Goal: Information Seeking & Learning: Check status

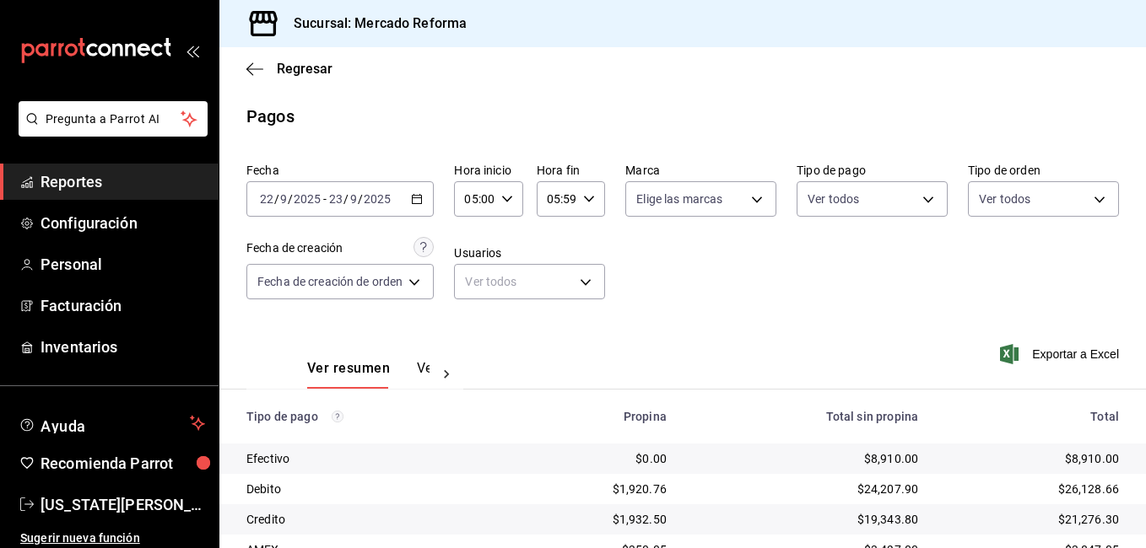
scroll to position [227, 0]
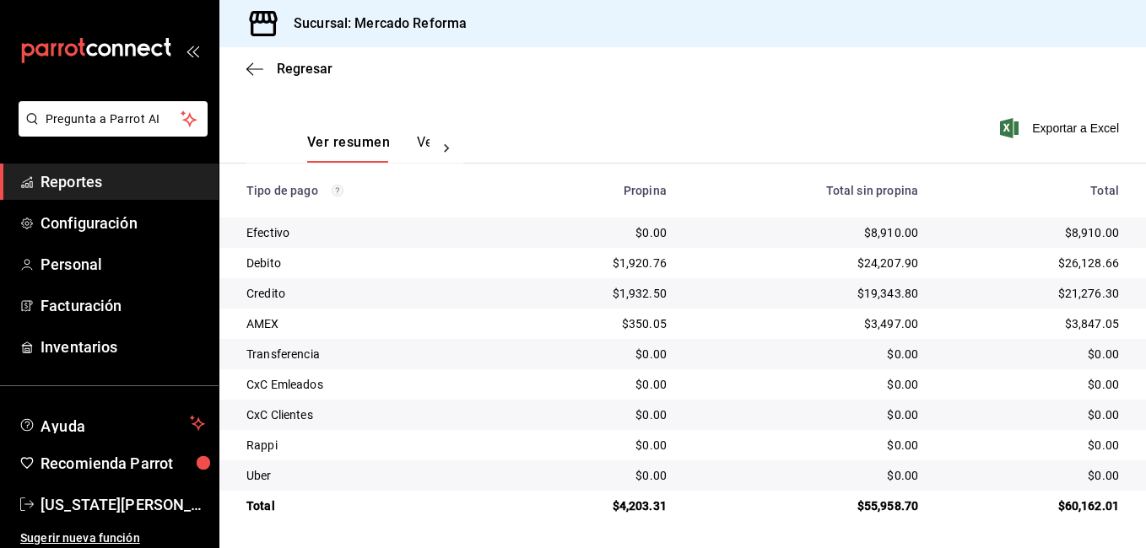
click at [94, 183] on span "Reportes" at bounding box center [123, 181] width 165 height 23
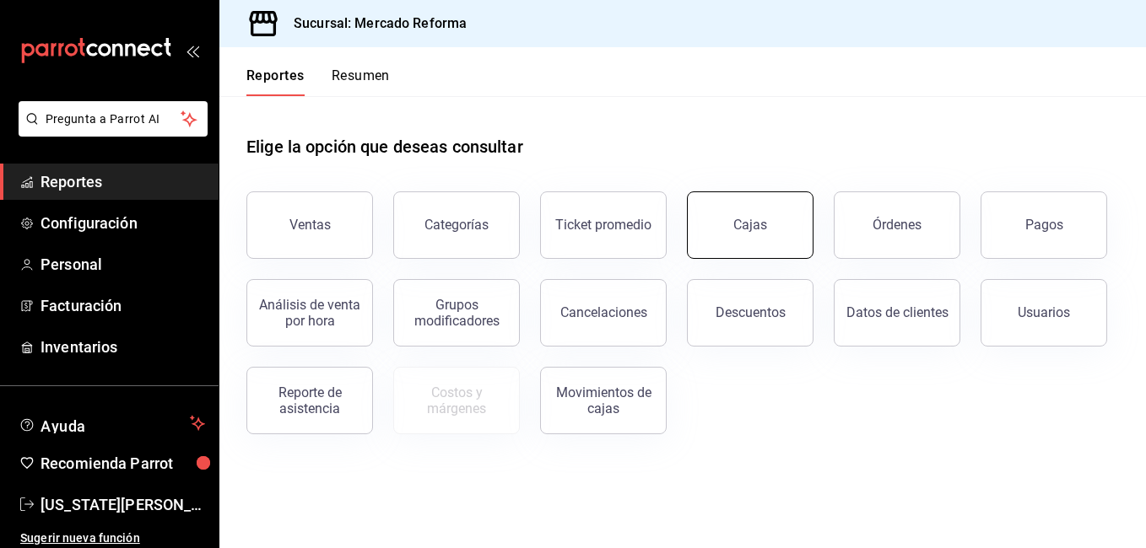
click at [780, 240] on link "Cajas" at bounding box center [750, 226] width 127 height 68
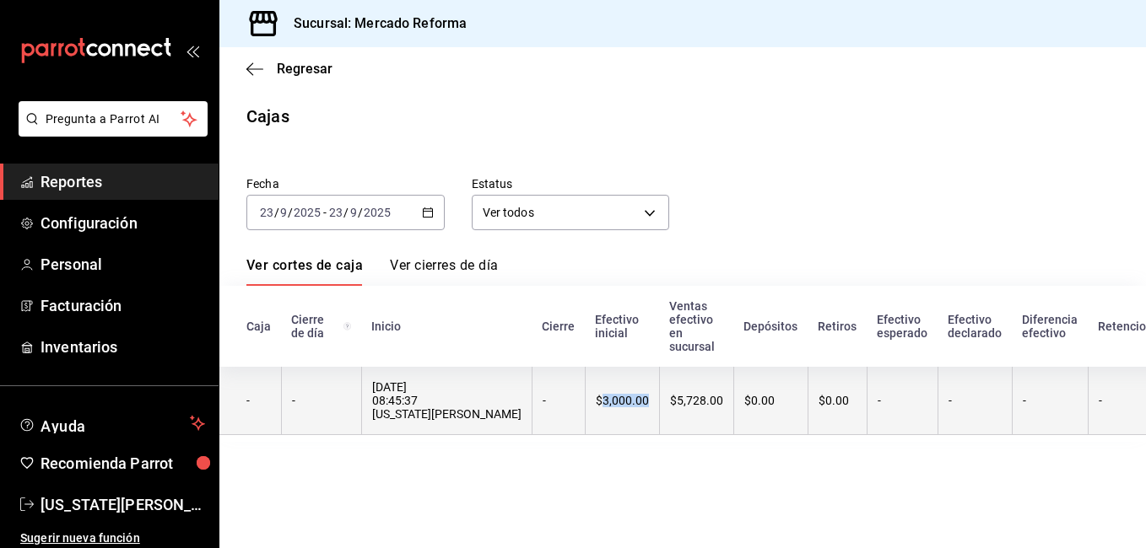
drag, startPoint x: 526, startPoint y: 408, endPoint x: 571, endPoint y: 412, distance: 45.8
click at [596, 408] on div "$3,000.00" at bounding box center [622, 401] width 53 height 14
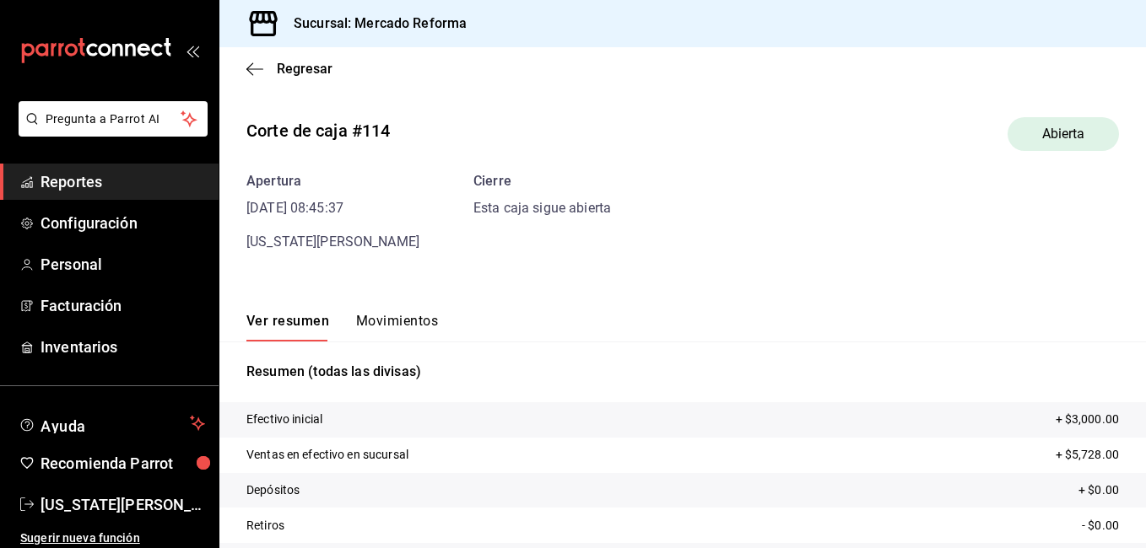
click at [97, 173] on span "Reportes" at bounding box center [123, 181] width 165 height 23
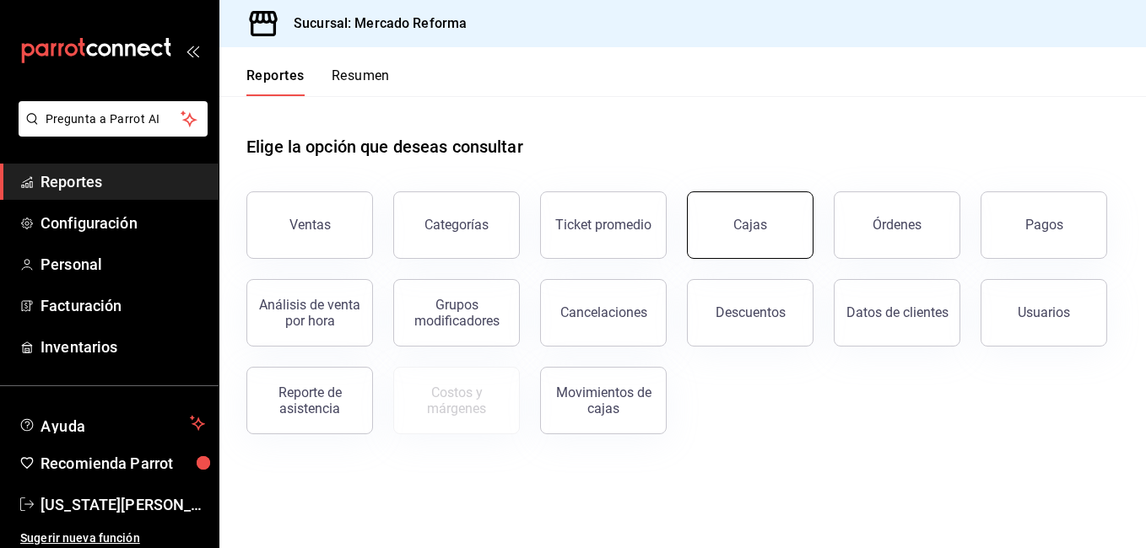
click at [767, 231] on link "Cajas" at bounding box center [750, 226] width 127 height 68
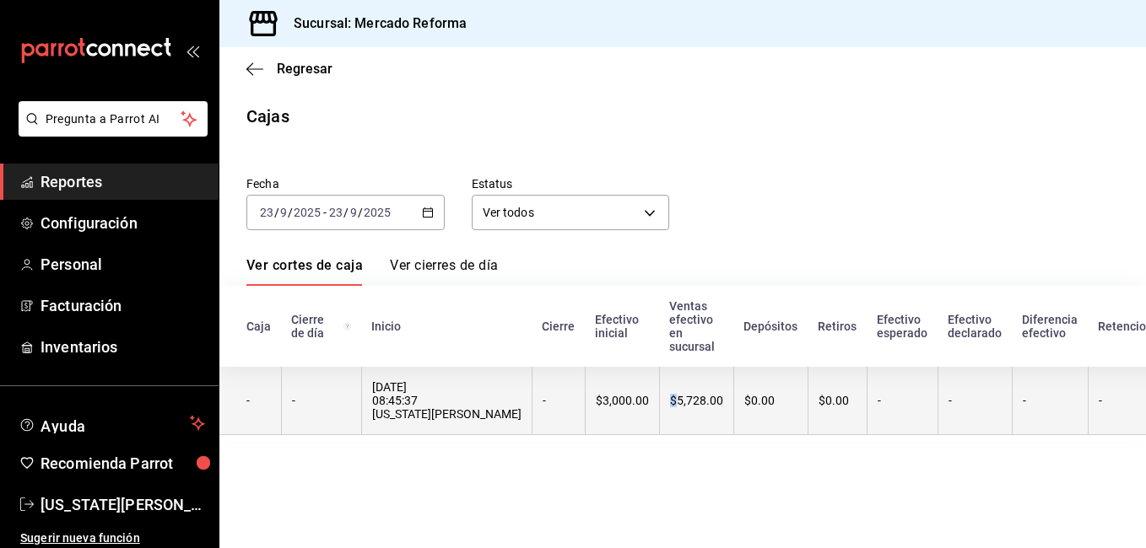
drag, startPoint x: 605, startPoint y: 409, endPoint x: 597, endPoint y: 419, distance: 12.7
click at [659, 419] on th "$5,728.00" at bounding box center [696, 401] width 74 height 68
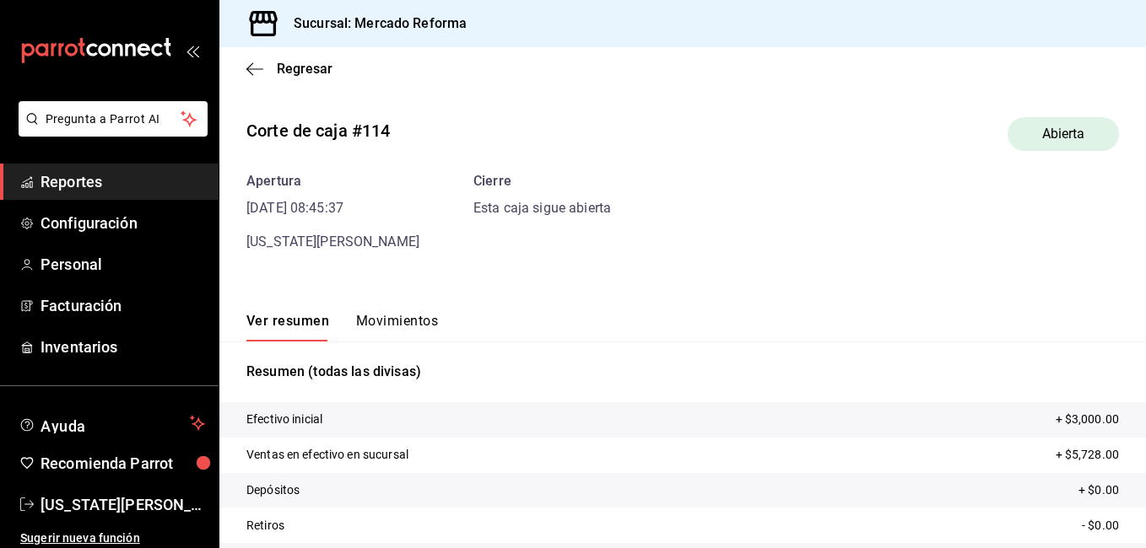
click at [675, 489] on tr "Depósitos + $0.00" at bounding box center [682, 490] width 927 height 35
click at [93, 179] on span "Reportes" at bounding box center [123, 181] width 165 height 23
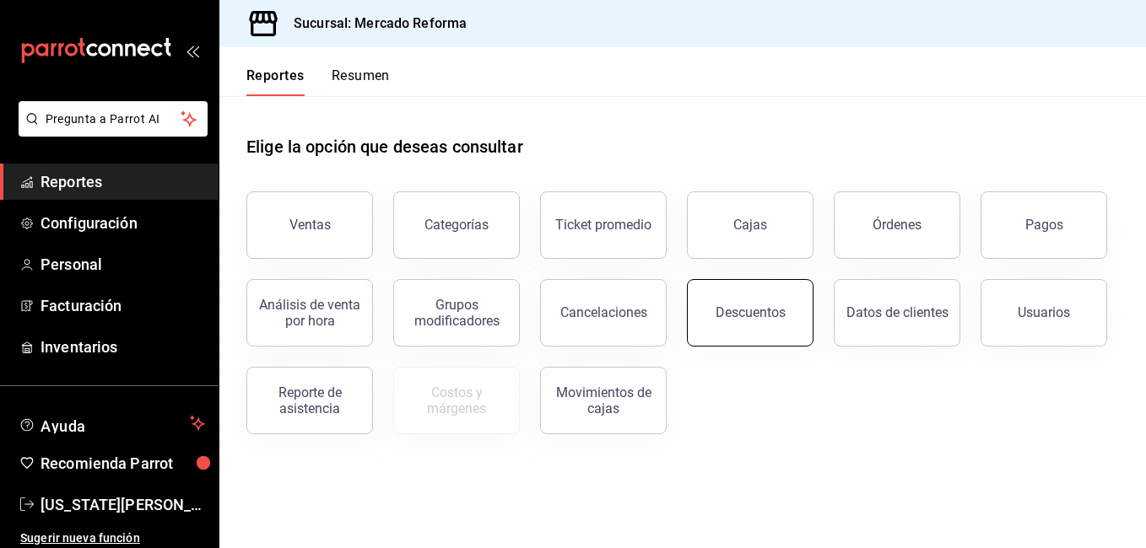
click at [753, 314] on div "Descuentos" at bounding box center [751, 313] width 70 height 16
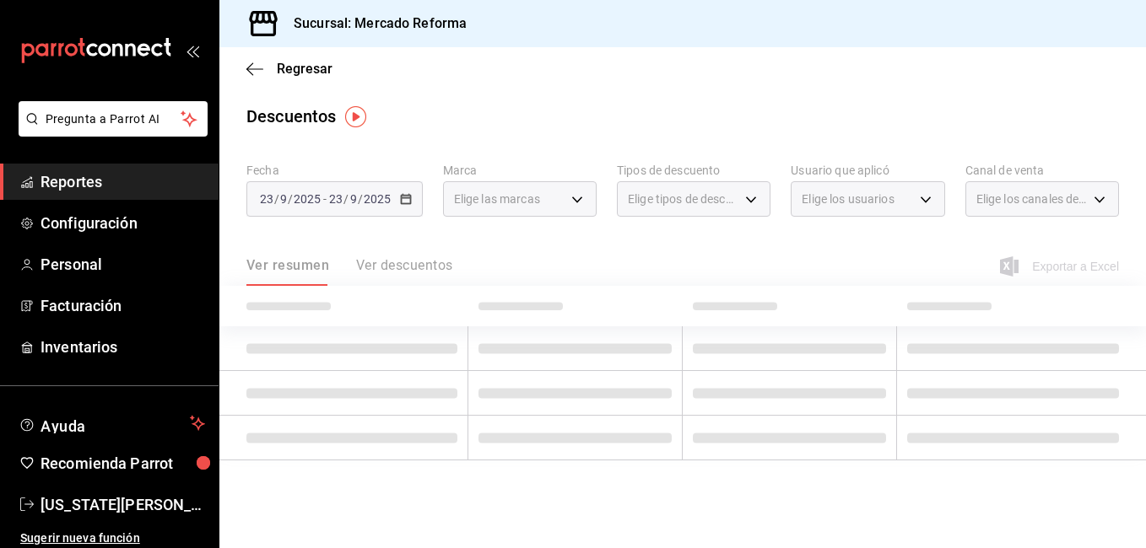
click at [116, 177] on span "Reportes" at bounding box center [123, 181] width 165 height 23
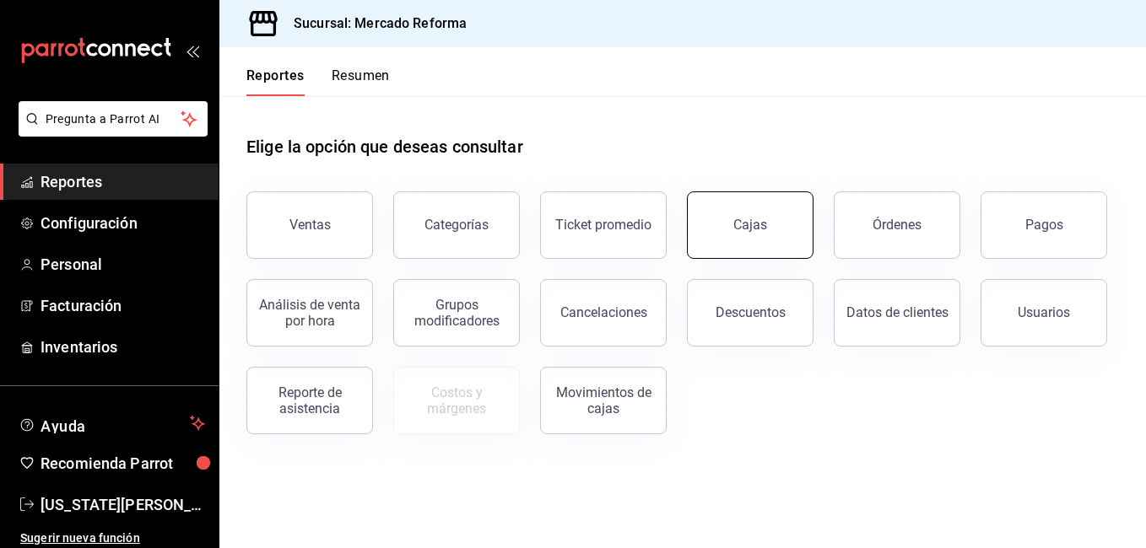
click at [721, 236] on link "Cajas" at bounding box center [750, 226] width 127 height 68
